Goal: Book appointment/travel/reservation

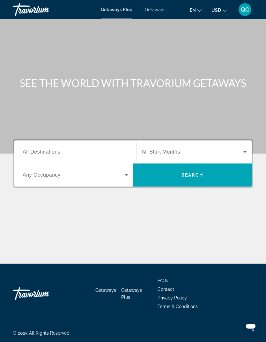
click at [241, 153] on span "Search widget" at bounding box center [193, 152] width 102 height 8
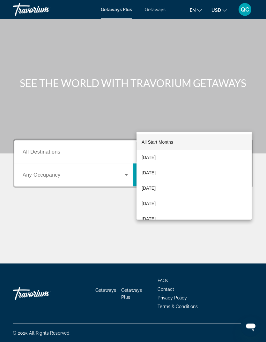
scroll to position [29, 0]
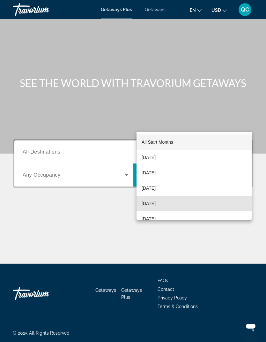
click at [156, 201] on span "[DATE]" at bounding box center [149, 203] width 14 height 8
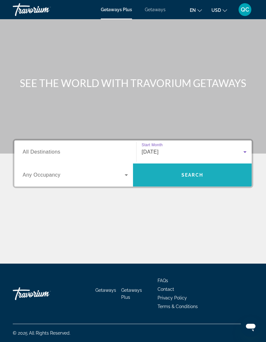
click at [193, 167] on span "Search widget" at bounding box center [192, 174] width 119 height 15
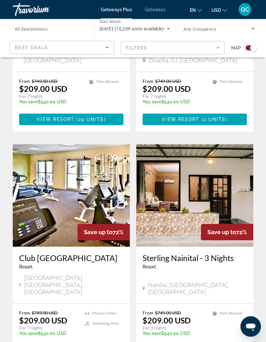
scroll to position [1252, 0]
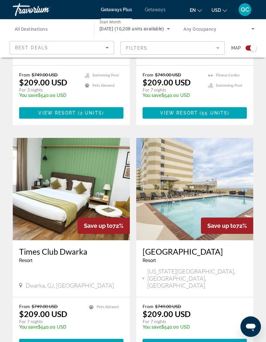
scroll to position [1299, 0]
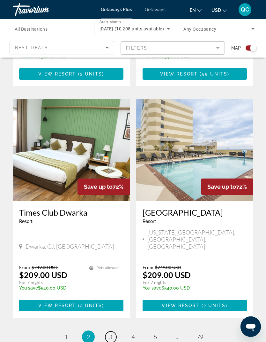
click at [116, 331] on link "page 3" at bounding box center [110, 336] width 11 height 11
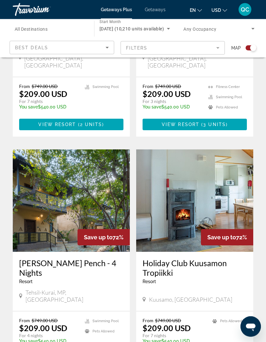
scroll to position [1280, 0]
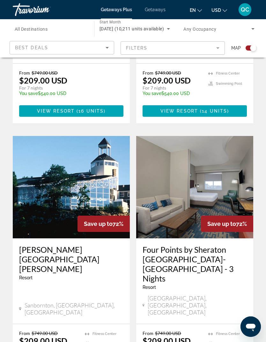
scroll to position [1005, 0]
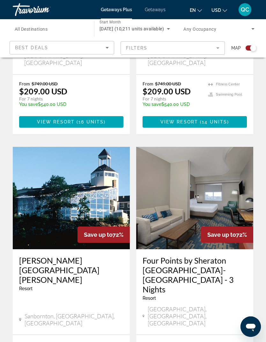
click at [24, 27] on span "All Destinations" at bounding box center [31, 29] width 33 height 5
click at [24, 27] on input "Destination All Destinations" at bounding box center [50, 29] width 71 height 8
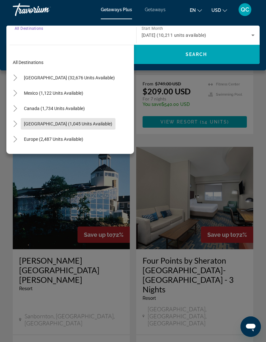
click at [62, 124] on span "[GEOGRAPHIC_DATA] (1,045 units available)" at bounding box center [68, 123] width 89 height 5
type input "**********"
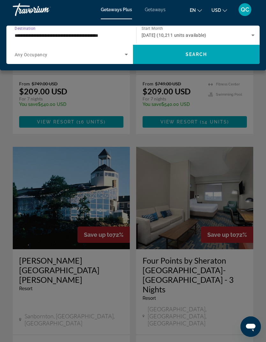
click at [189, 55] on span "Search" at bounding box center [197, 54] width 22 height 5
